Goal: Task Accomplishment & Management: Complete application form

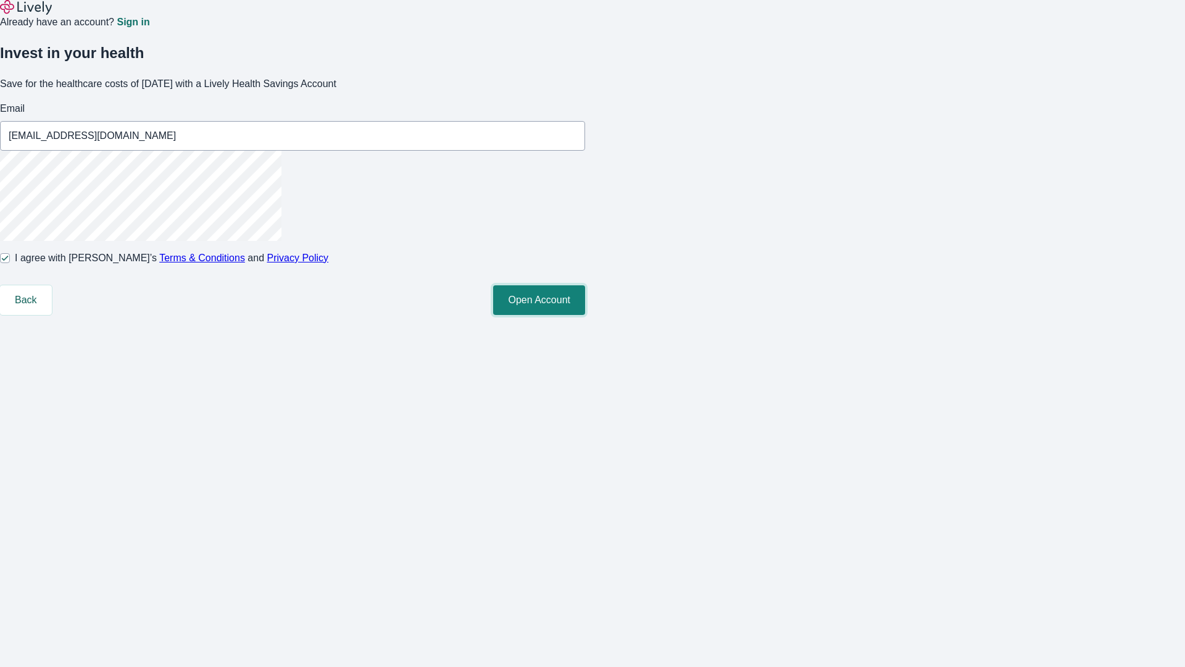
click at [585, 315] on button "Open Account" at bounding box center [539, 300] width 92 height 30
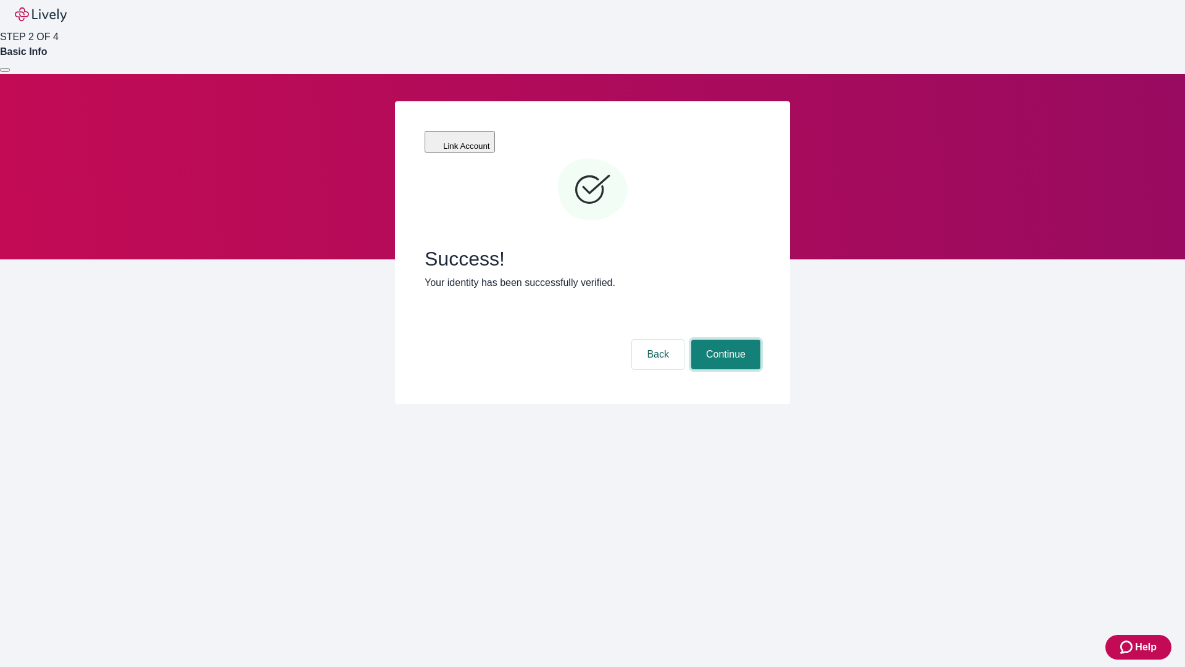
click at [724, 340] on button "Continue" at bounding box center [725, 355] width 69 height 30
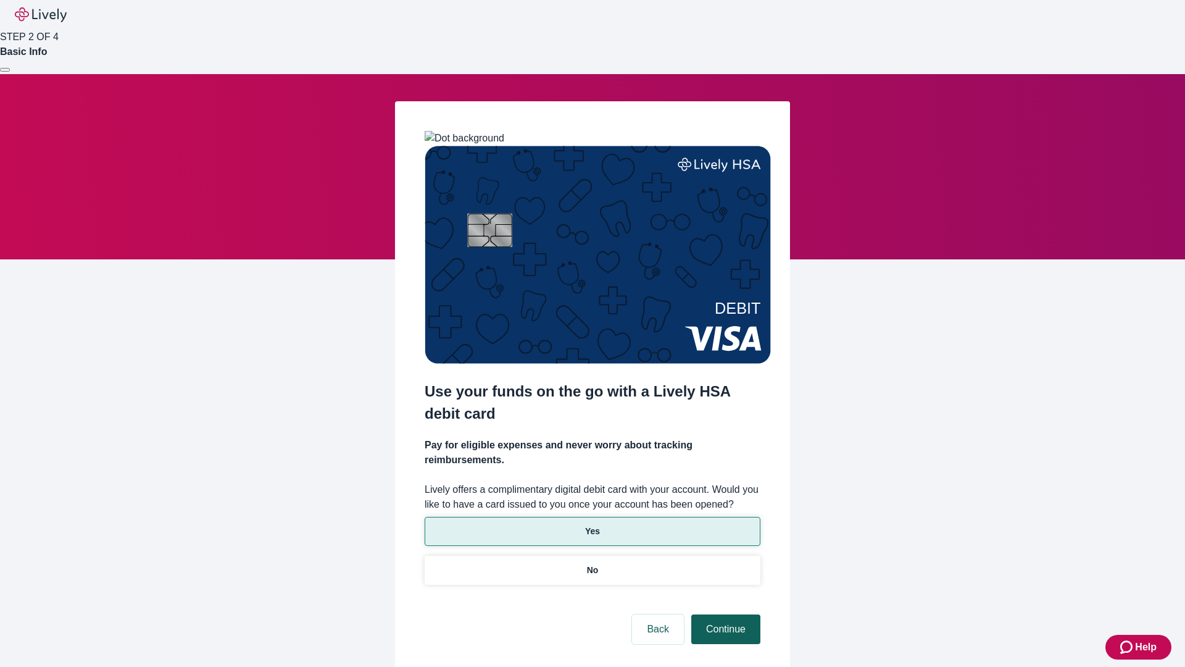
click at [592, 564] on p "No" at bounding box center [593, 570] width 12 height 13
click at [724, 614] on button "Continue" at bounding box center [725, 629] width 69 height 30
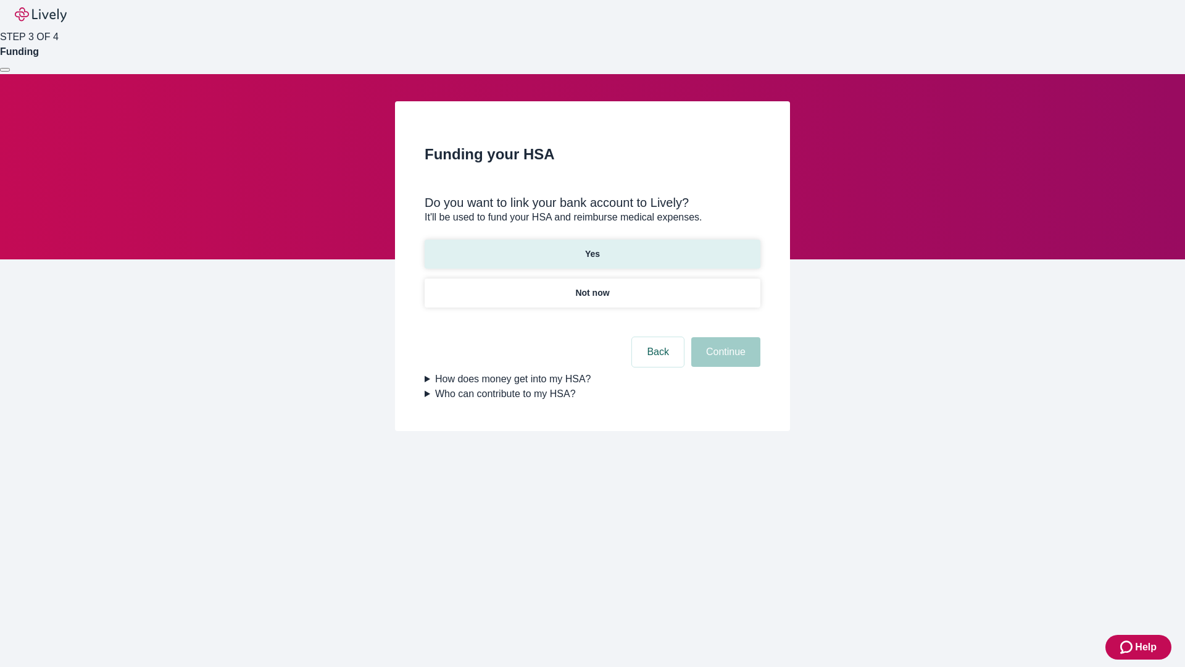
click at [592, 248] on p "Yes" at bounding box center [592, 254] width 15 height 13
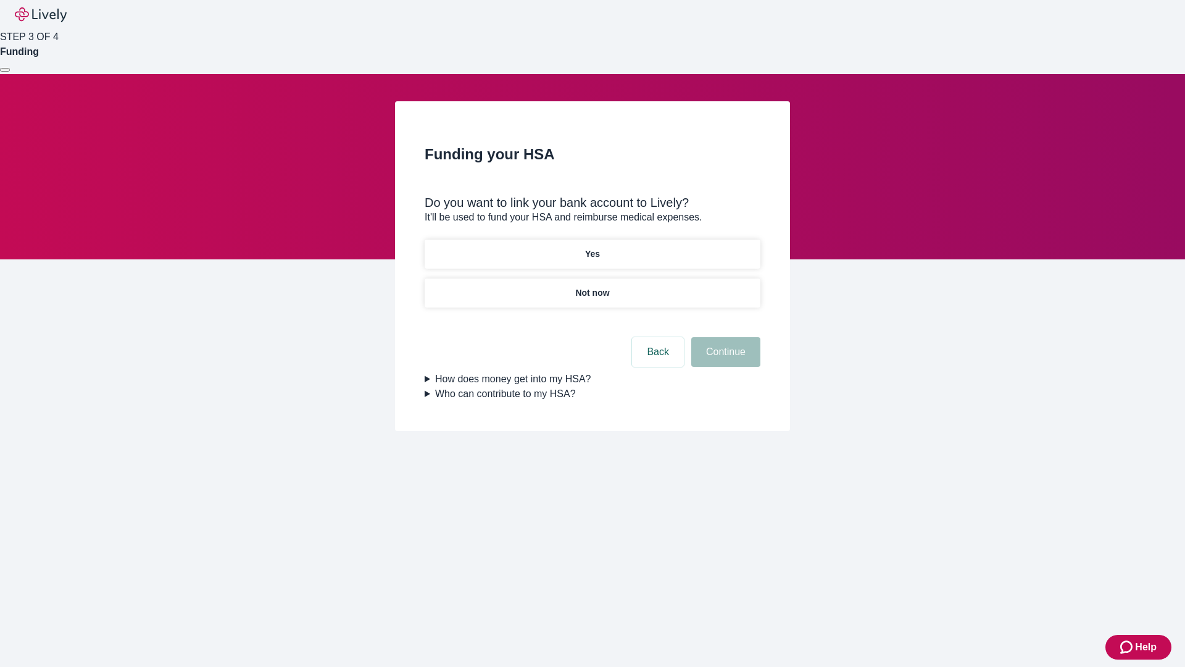
click at [724, 337] on button "Continue" at bounding box center [725, 352] width 69 height 30
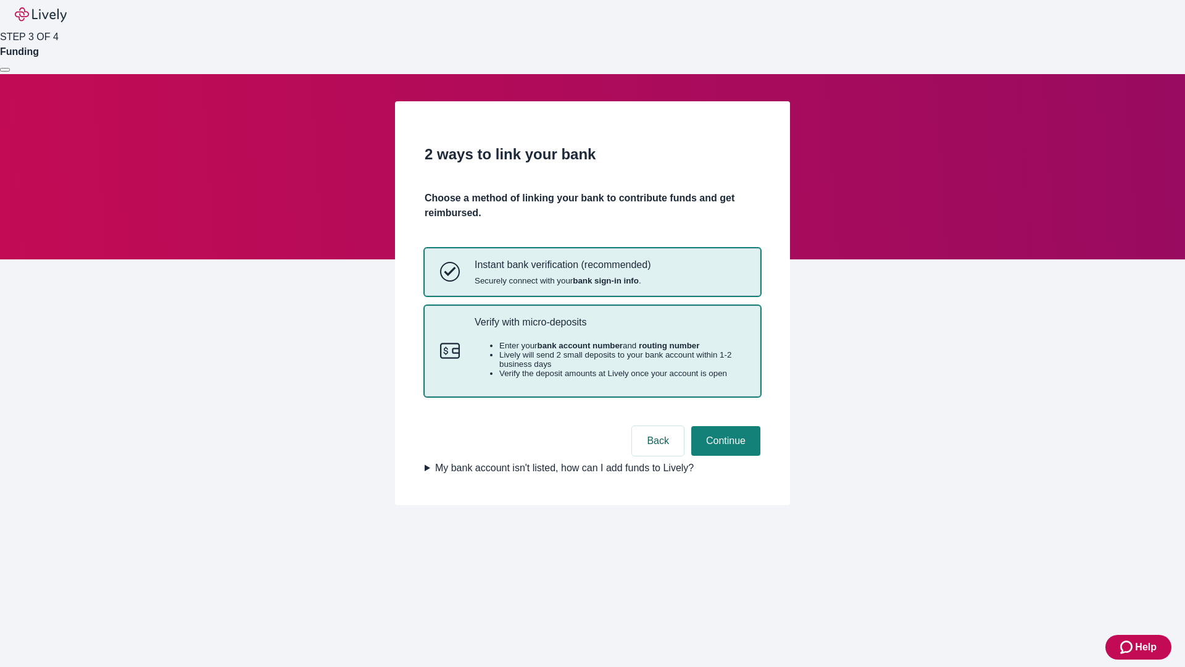
click at [609, 328] on p "Verify with micro-deposits" at bounding box center [610, 322] width 270 height 12
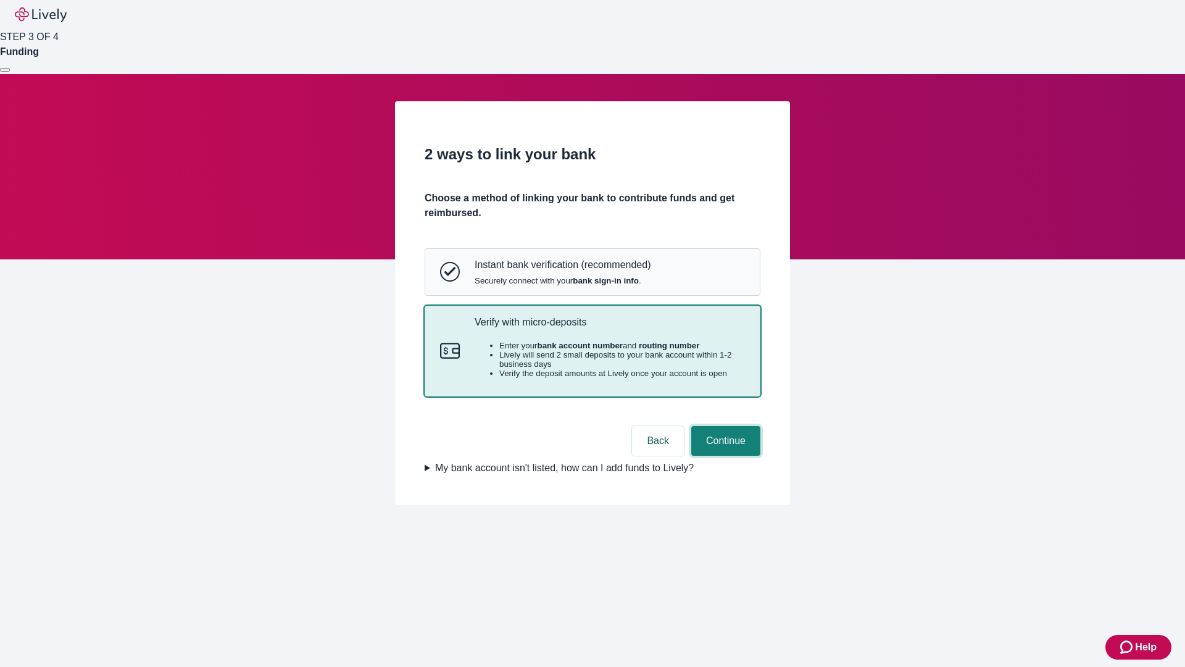
click at [724, 456] on button "Continue" at bounding box center [725, 441] width 69 height 30
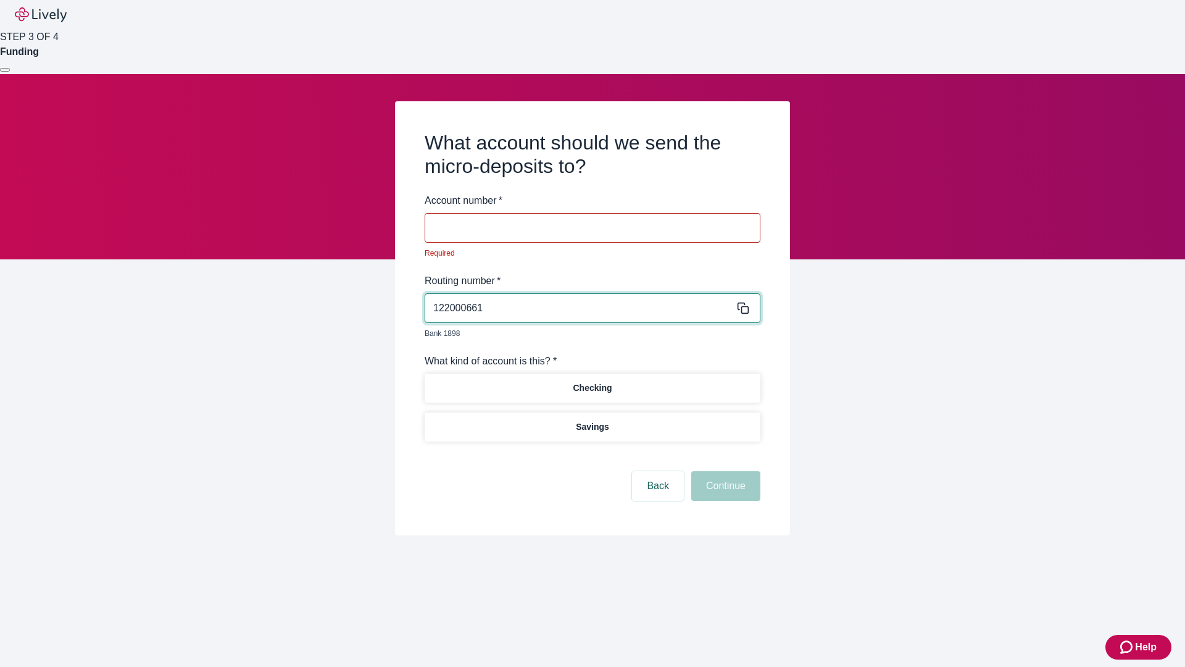
type input "122000661"
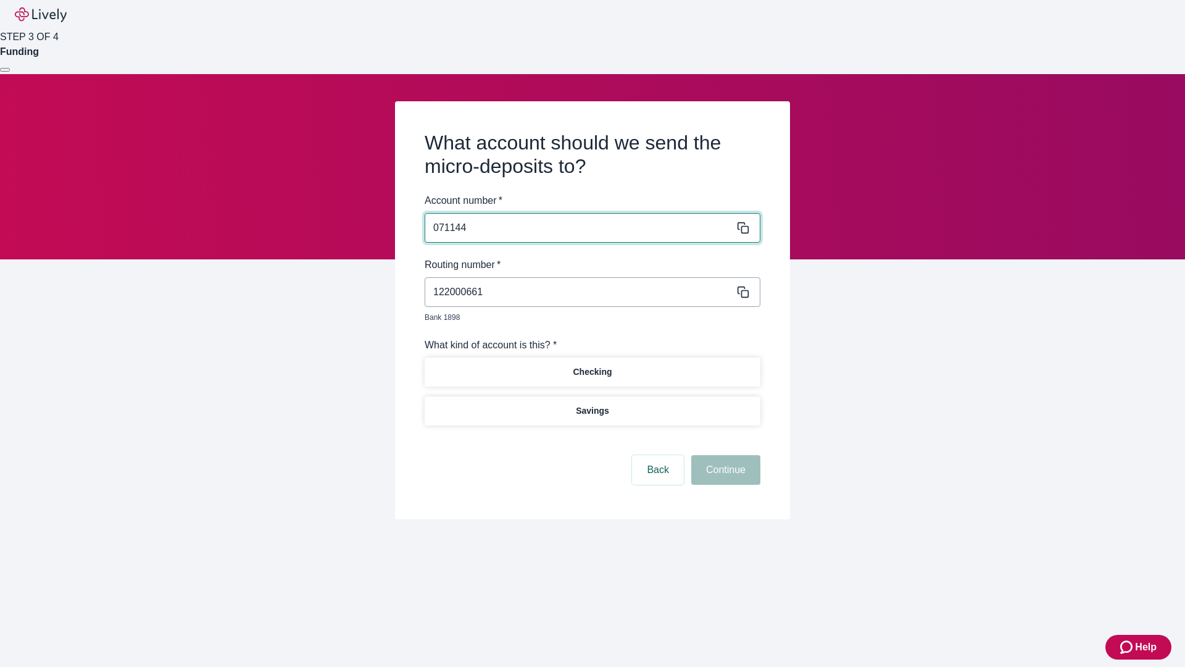
type input "071144"
click at [592, 365] on p "Checking" at bounding box center [592, 371] width 39 height 13
click at [724, 456] on button "Continue" at bounding box center [725, 470] width 69 height 30
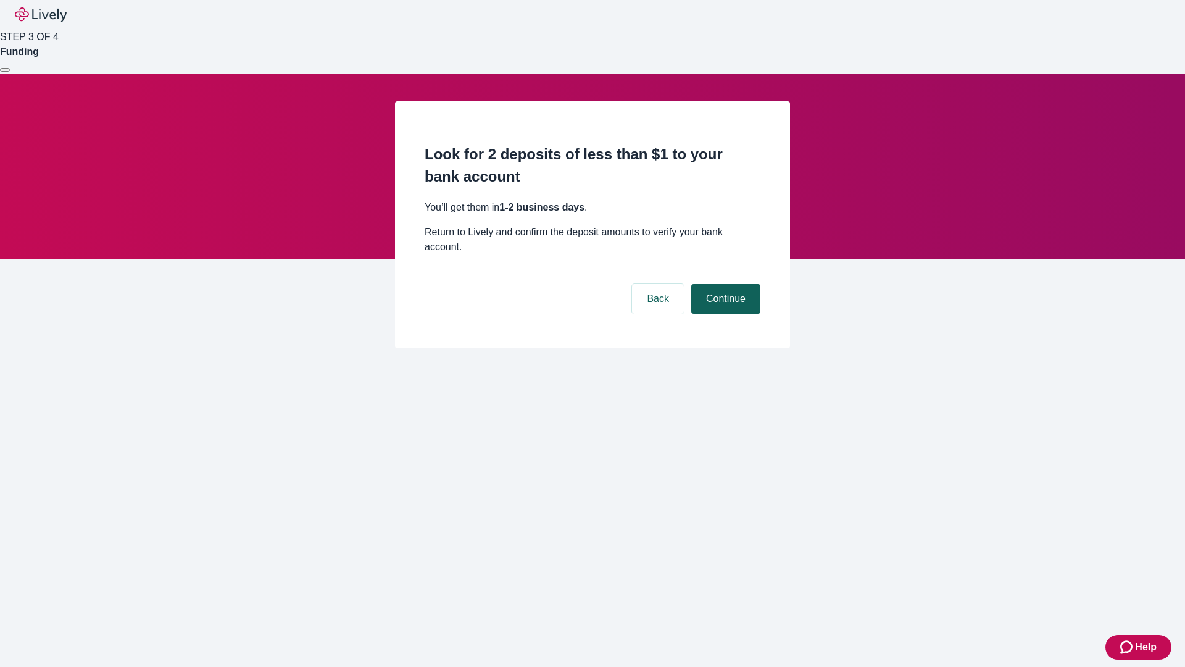
click at [724, 284] on button "Continue" at bounding box center [725, 299] width 69 height 30
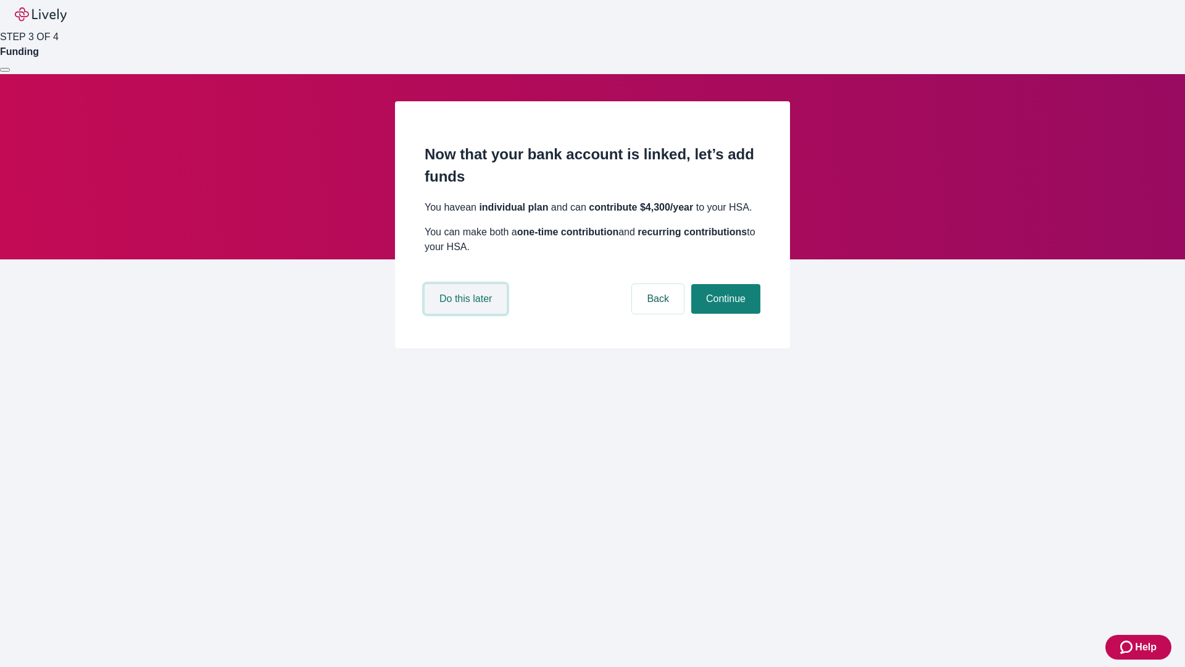
click at [467, 314] on button "Do this later" at bounding box center [466, 299] width 82 height 30
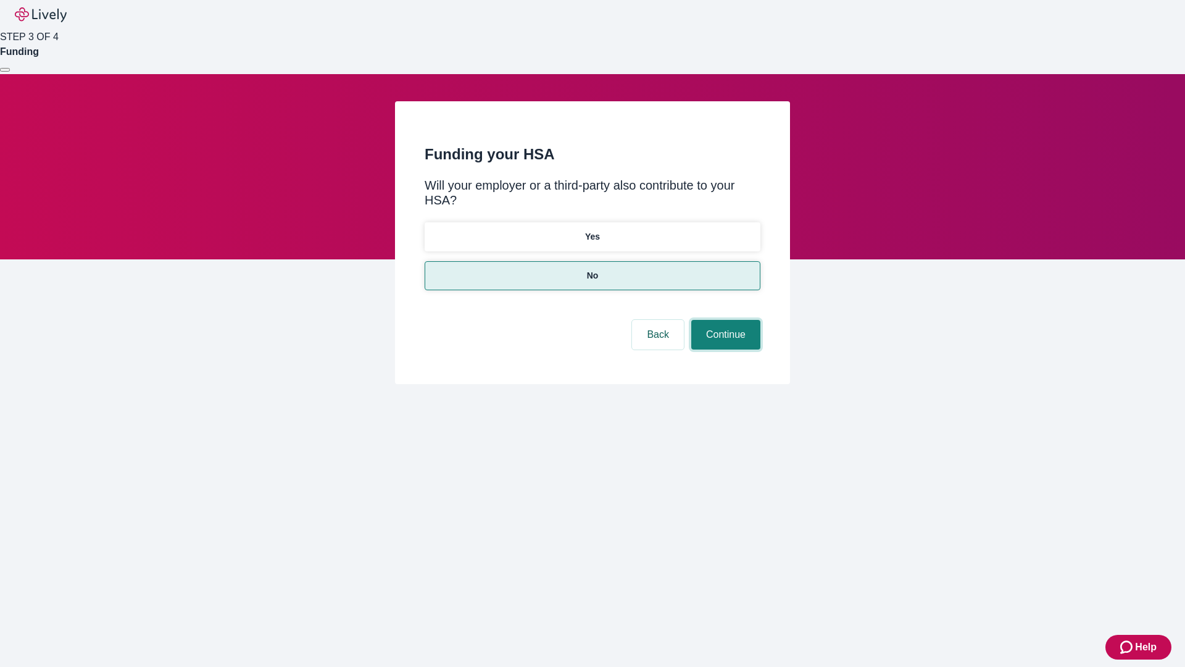
click at [724, 320] on button "Continue" at bounding box center [725, 335] width 69 height 30
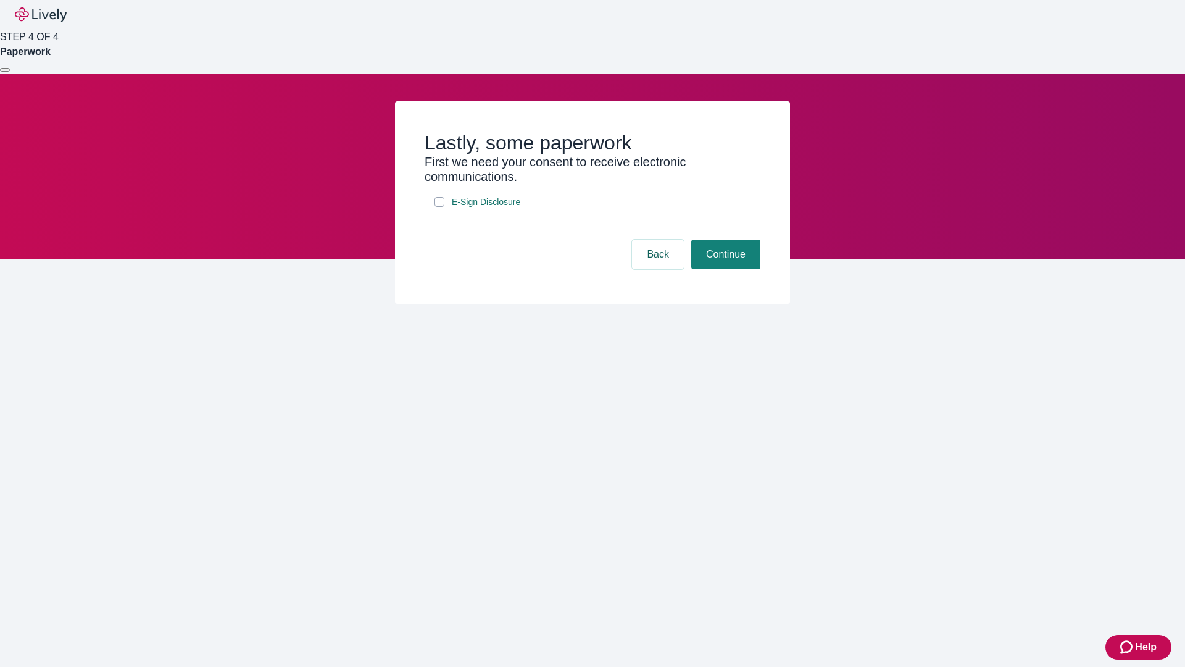
click at [440, 207] on input "E-Sign Disclosure" at bounding box center [440, 202] width 10 height 10
checkbox input "true"
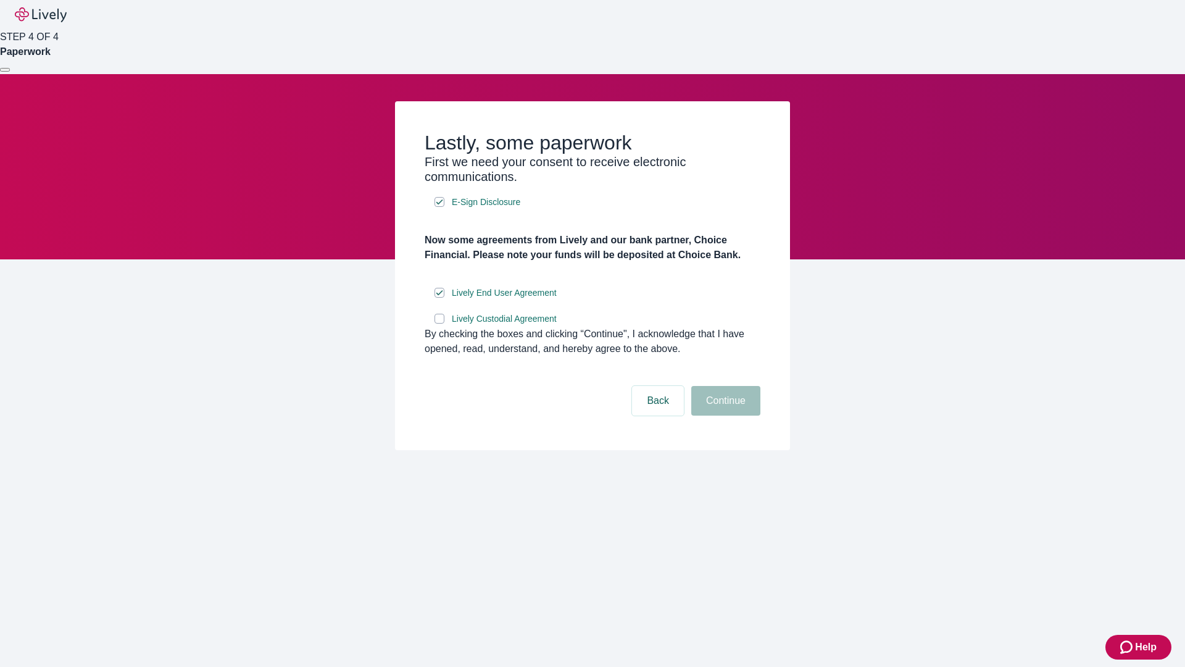
click at [440, 323] on input "Lively Custodial Agreement" at bounding box center [440, 319] width 10 height 10
checkbox input "true"
click at [724, 415] on button "Continue" at bounding box center [725, 401] width 69 height 30
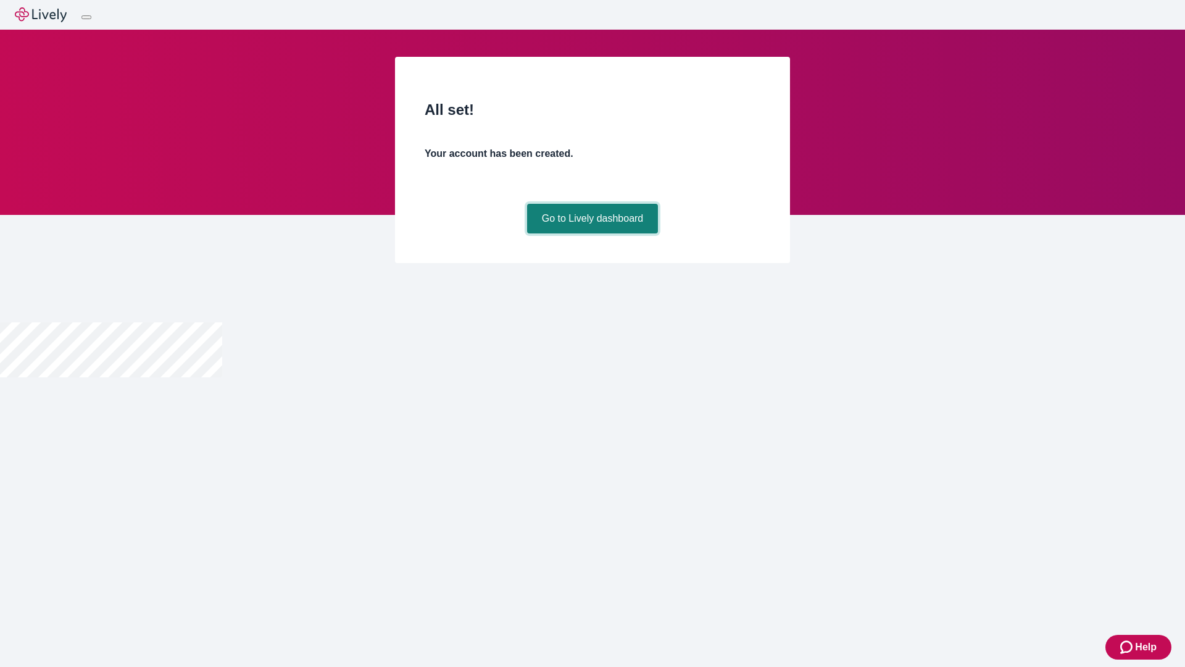
click at [592, 233] on link "Go to Lively dashboard" at bounding box center [592, 219] width 131 height 30
